Goal: Browse casually: Explore the website without a specific task or goal

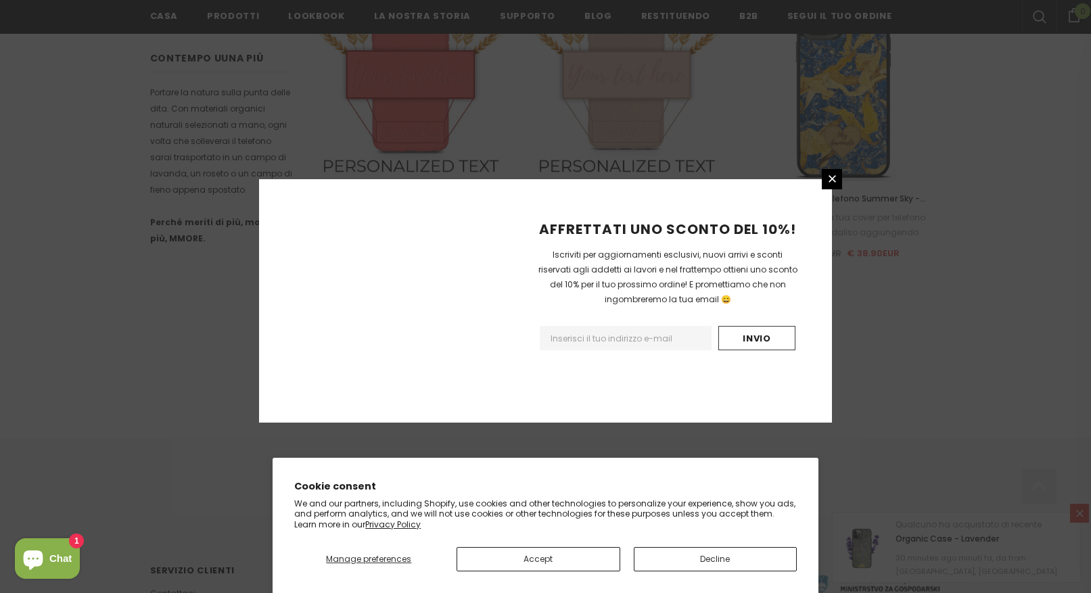
scroll to position [899, 0]
